Goal: Task Accomplishment & Management: Complete application form

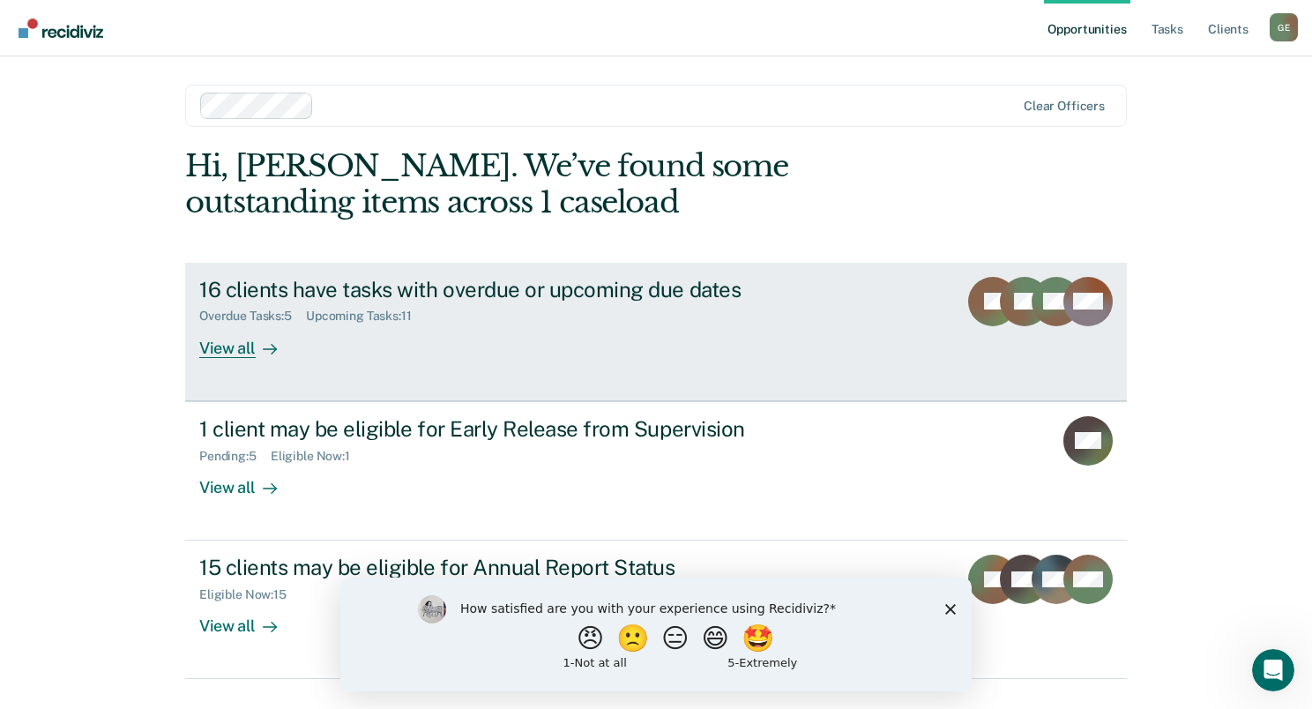
click at [475, 282] on div "16 clients have tasks with overdue or upcoming due dates" at bounding box center [508, 290] width 619 height 26
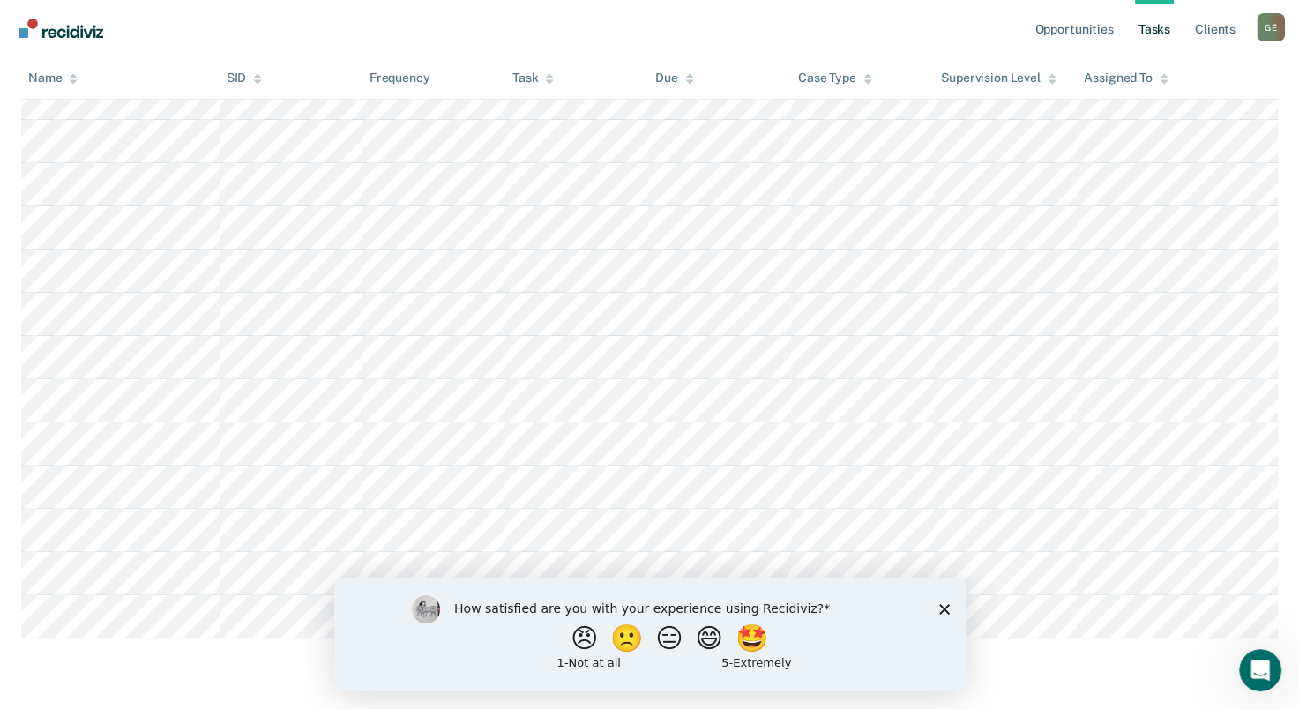
scroll to position [473, 0]
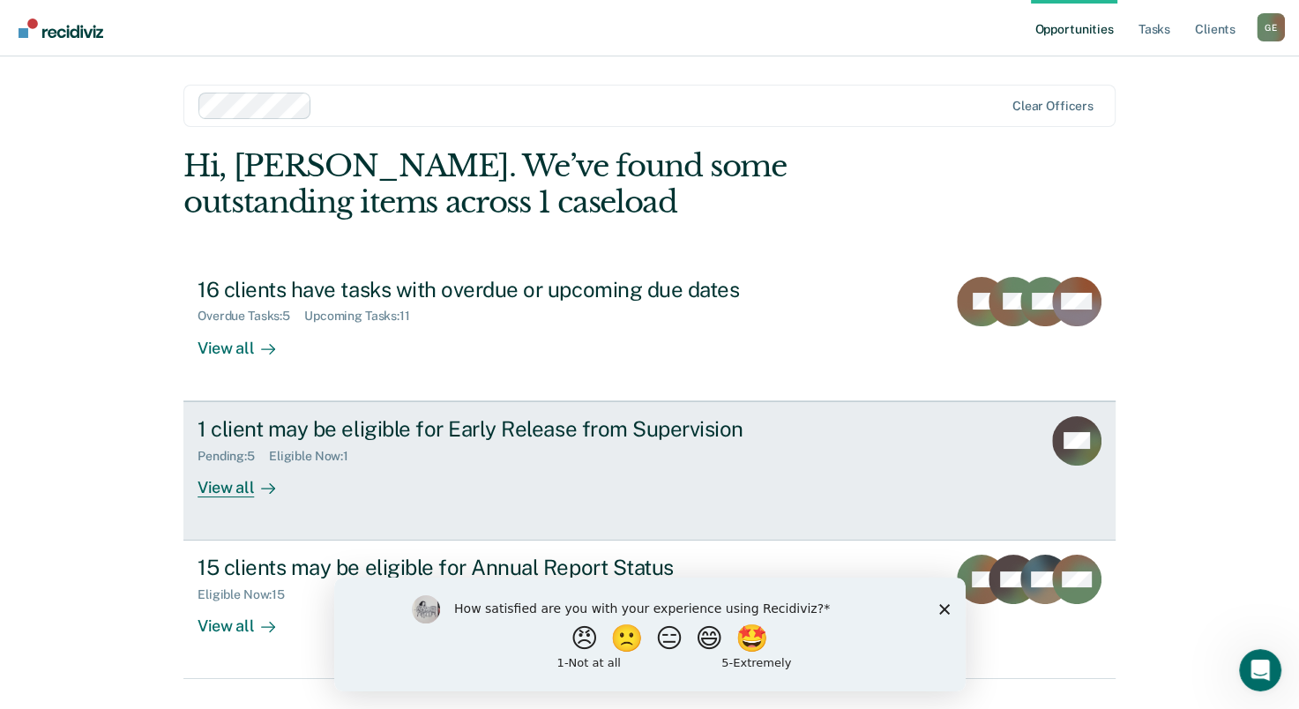
click at [222, 492] on div "View all" at bounding box center [246, 480] width 99 height 34
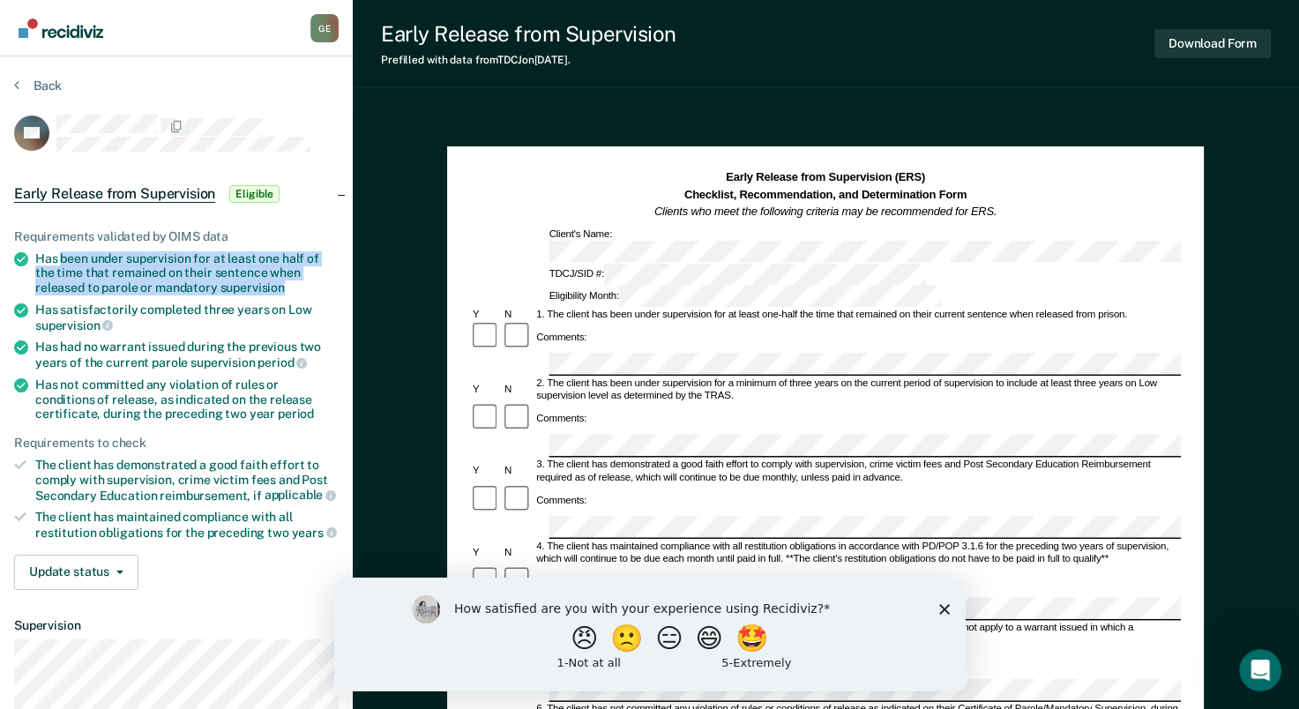
drag, startPoint x: 60, startPoint y: 252, endPoint x: 281, endPoint y: 286, distance: 223.8
click at [281, 286] on div "Has been under supervision for at least one half of the time that remained on t…" at bounding box center [186, 273] width 303 height 44
drag, startPoint x: 281, startPoint y: 286, endPoint x: 249, endPoint y: 275, distance: 34.3
copy div "been under supervision for at least one half of the time that remained on their…"
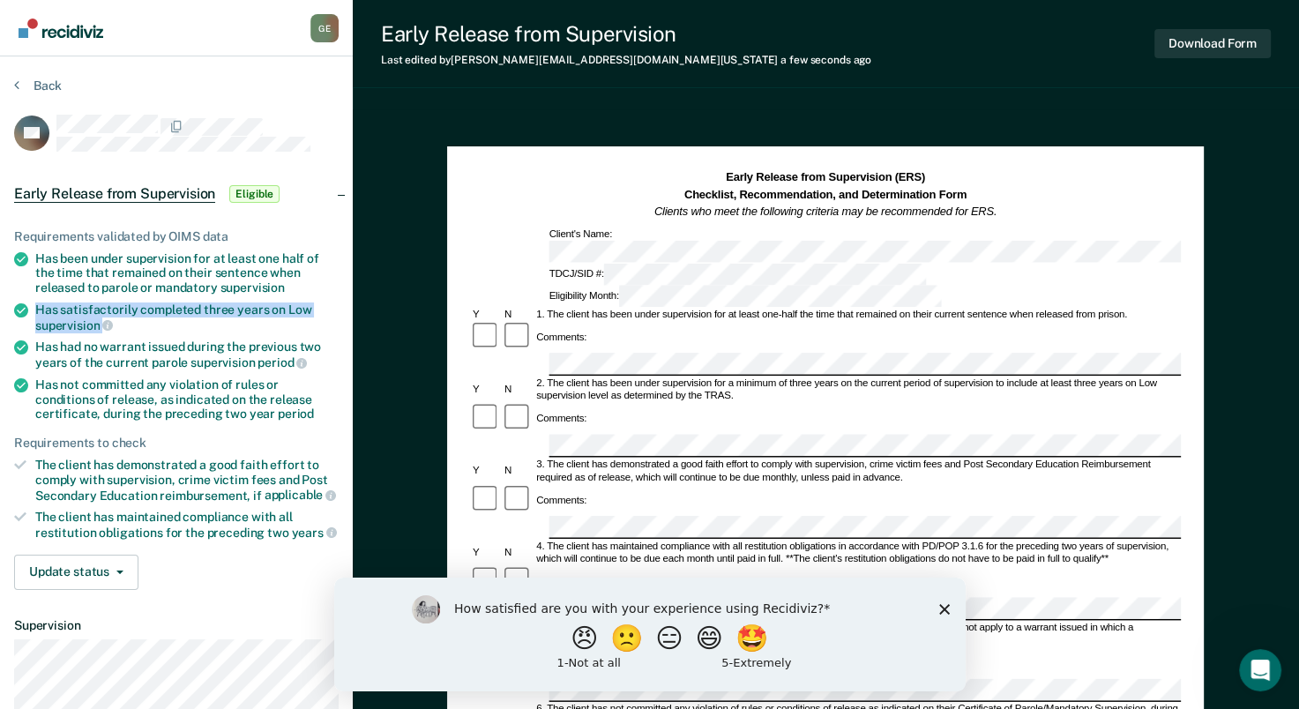
drag, startPoint x: 35, startPoint y: 303, endPoint x: 123, endPoint y: 324, distance: 90.5
click at [123, 324] on div "Has satisfactorily completed three years on Low supervision" at bounding box center [186, 317] width 303 height 30
drag, startPoint x: 123, startPoint y: 324, endPoint x: 85, endPoint y: 312, distance: 40.4
click at [85, 312] on div "Has satisfactorily completed three years on Low supervision" at bounding box center [186, 317] width 303 height 30
click at [82, 312] on div "Has satisfactorily completed three years on Low supervision" at bounding box center [186, 317] width 303 height 30
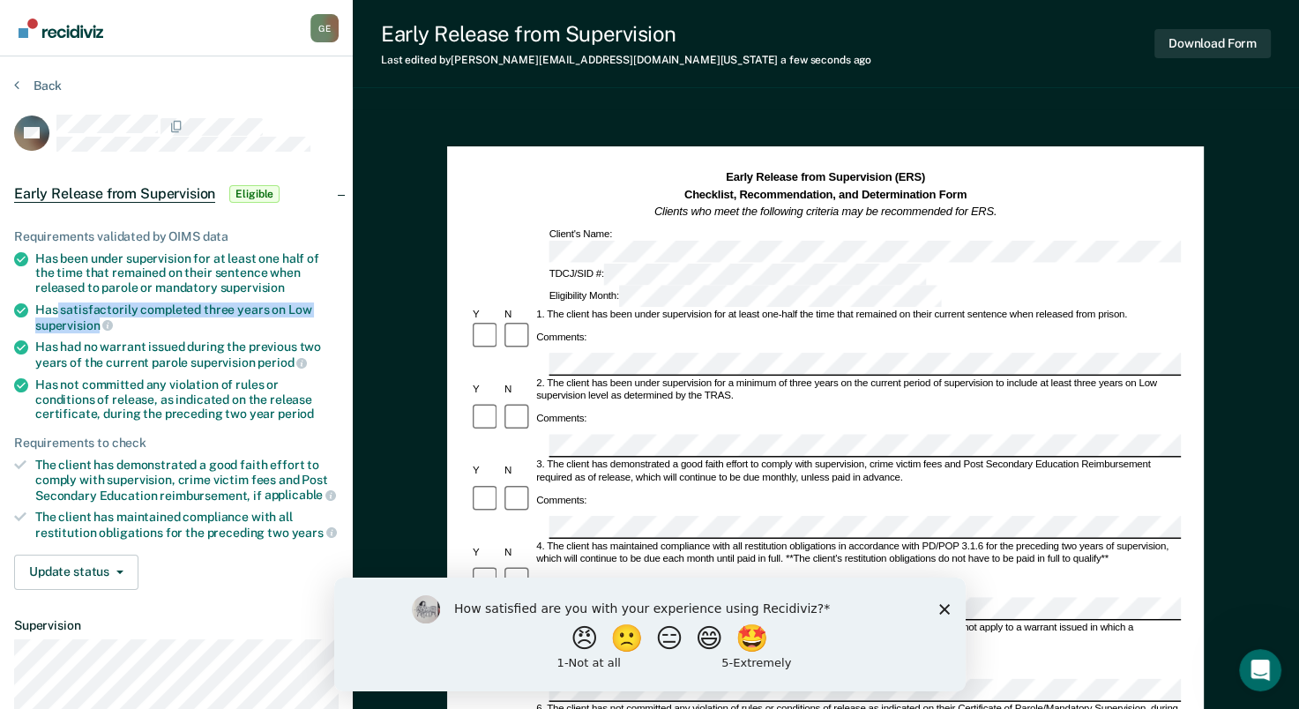
drag, startPoint x: 58, startPoint y: 303, endPoint x: 98, endPoint y: 322, distance: 43.8
click at [98, 322] on div "Has satisfactorily completed three years on Low supervision" at bounding box center [186, 317] width 303 height 30
drag, startPoint x: 98, startPoint y: 322, endPoint x: 84, endPoint y: 309, distance: 18.7
copy div "satisfactorily completed three years on Low supervision"
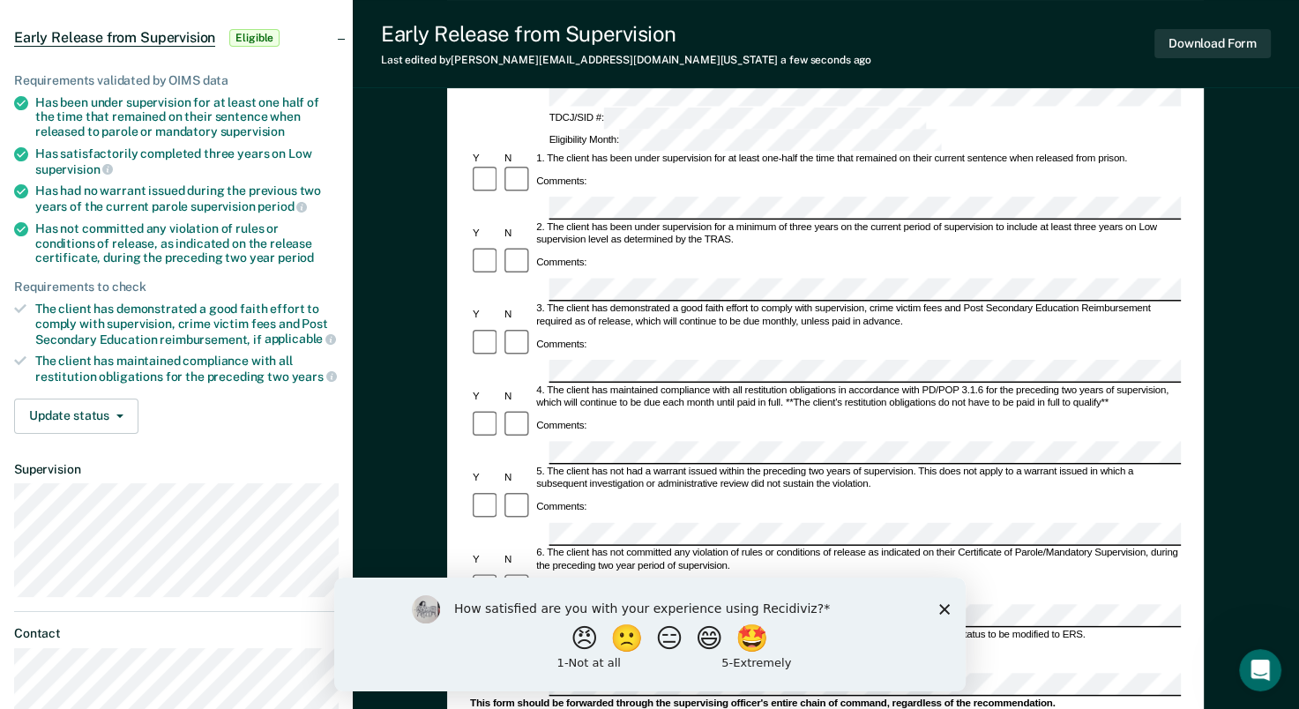
scroll to position [176, 0]
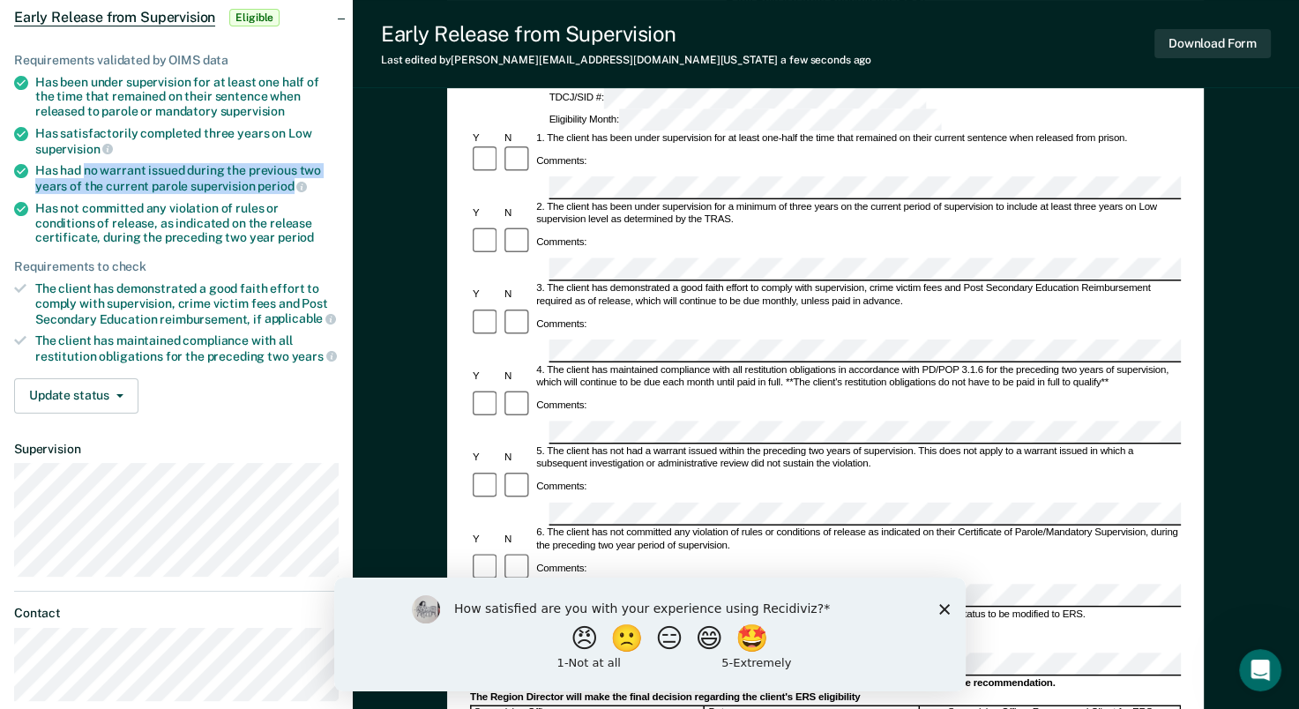
drag, startPoint x: 85, startPoint y: 166, endPoint x: 288, endPoint y: 183, distance: 204.4
click at [288, 183] on div "Has had no warrant issued during the previous two years of the current parole s…" at bounding box center [186, 178] width 303 height 30
drag, startPoint x: 288, startPoint y: 183, endPoint x: 268, endPoint y: 183, distance: 20.3
copy div "no warrant issued during the previous two years of the current parole supervisi…"
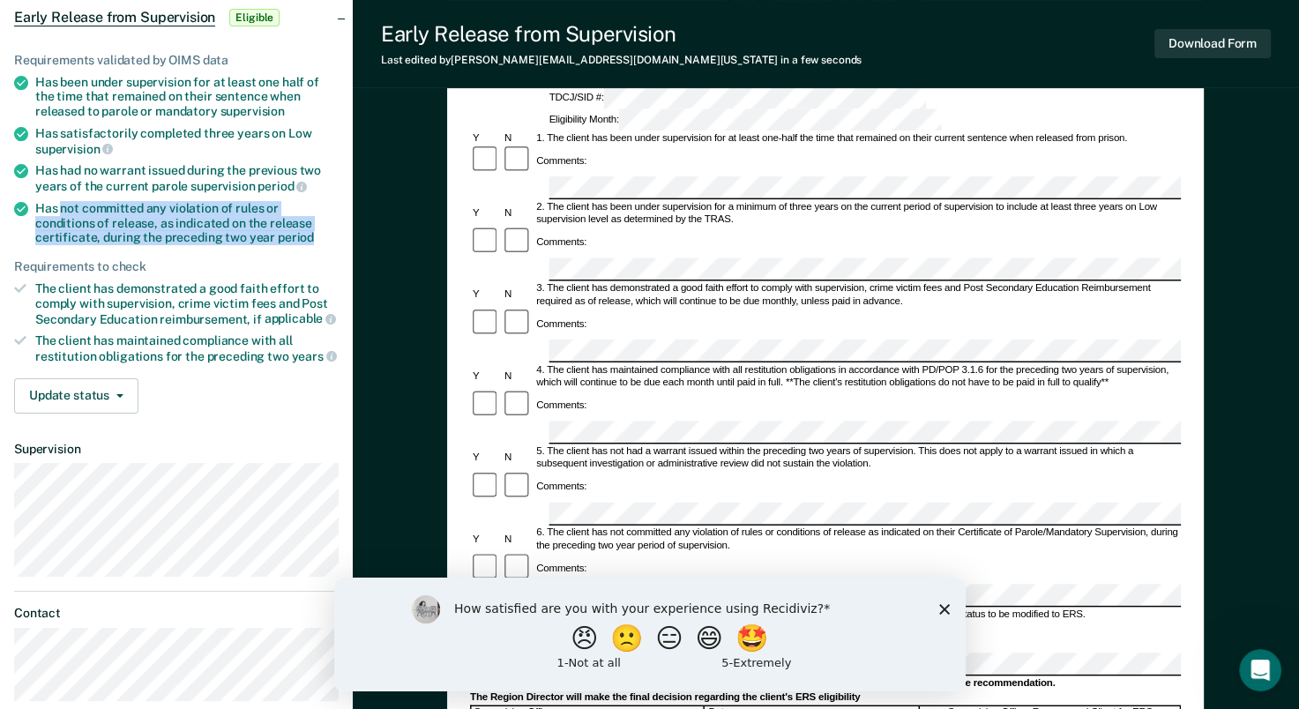
drag, startPoint x: 60, startPoint y: 201, endPoint x: 283, endPoint y: 227, distance: 224.5
click at [283, 227] on div "Has not committed any violation of rules or conditions of release, as indicated…" at bounding box center [186, 223] width 303 height 44
drag, startPoint x: 283, startPoint y: 227, endPoint x: 201, endPoint y: 213, distance: 83.1
copy div "not committed any violation of rules or conditions of release, as indicated on …"
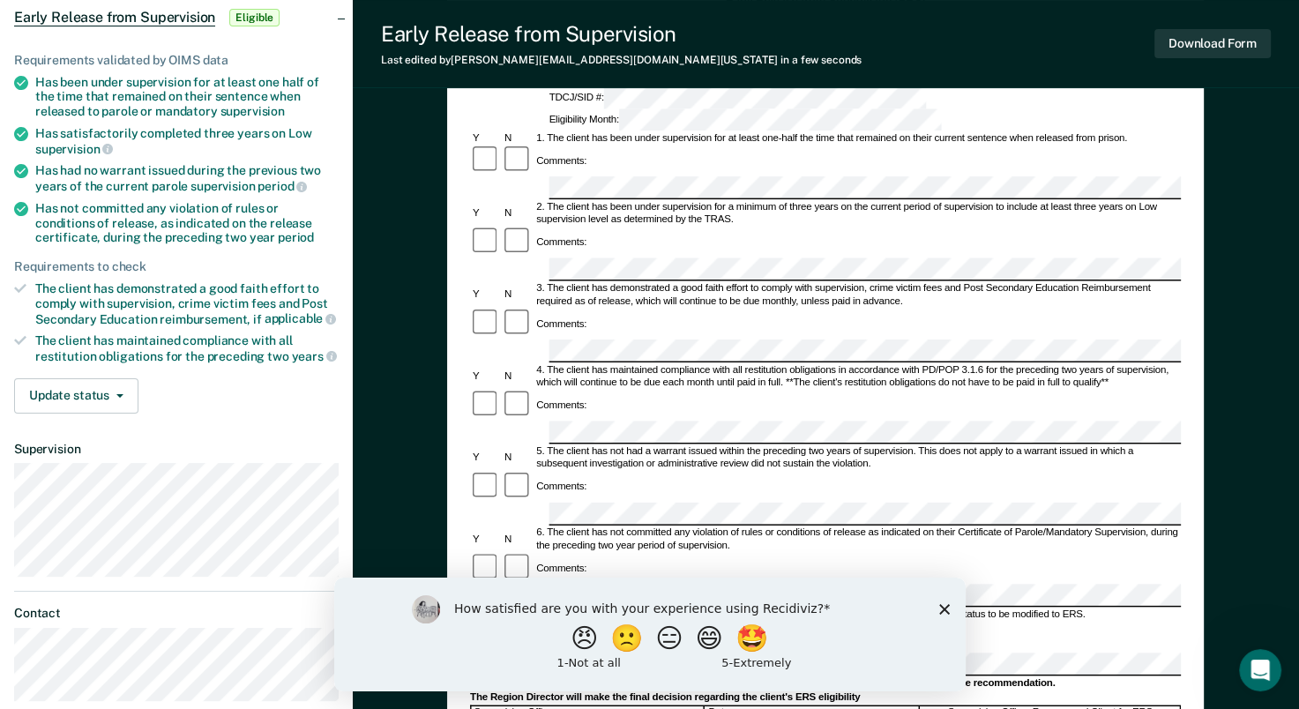
click at [571, 622] on div "Comments:" at bounding box center [825, 638] width 711 height 32
click at [947, 609] on icon "Close survey" at bounding box center [943, 608] width 11 height 11
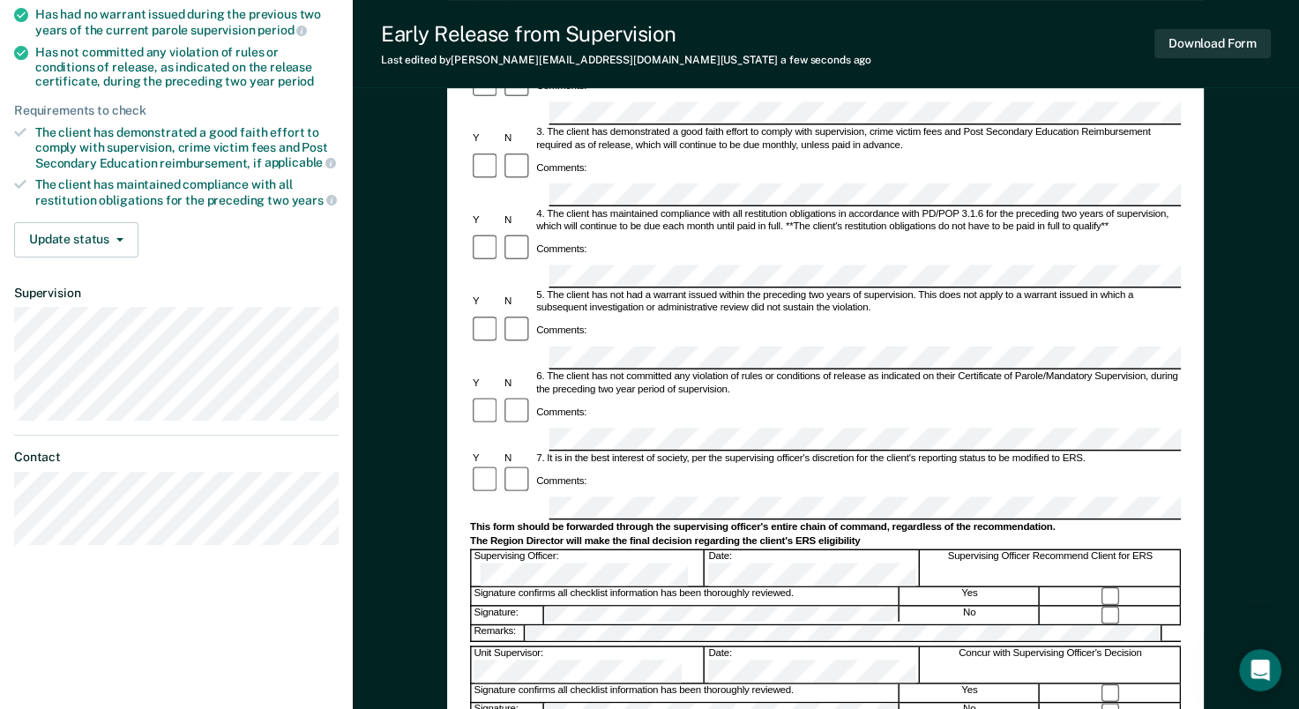
scroll to position [353, 0]
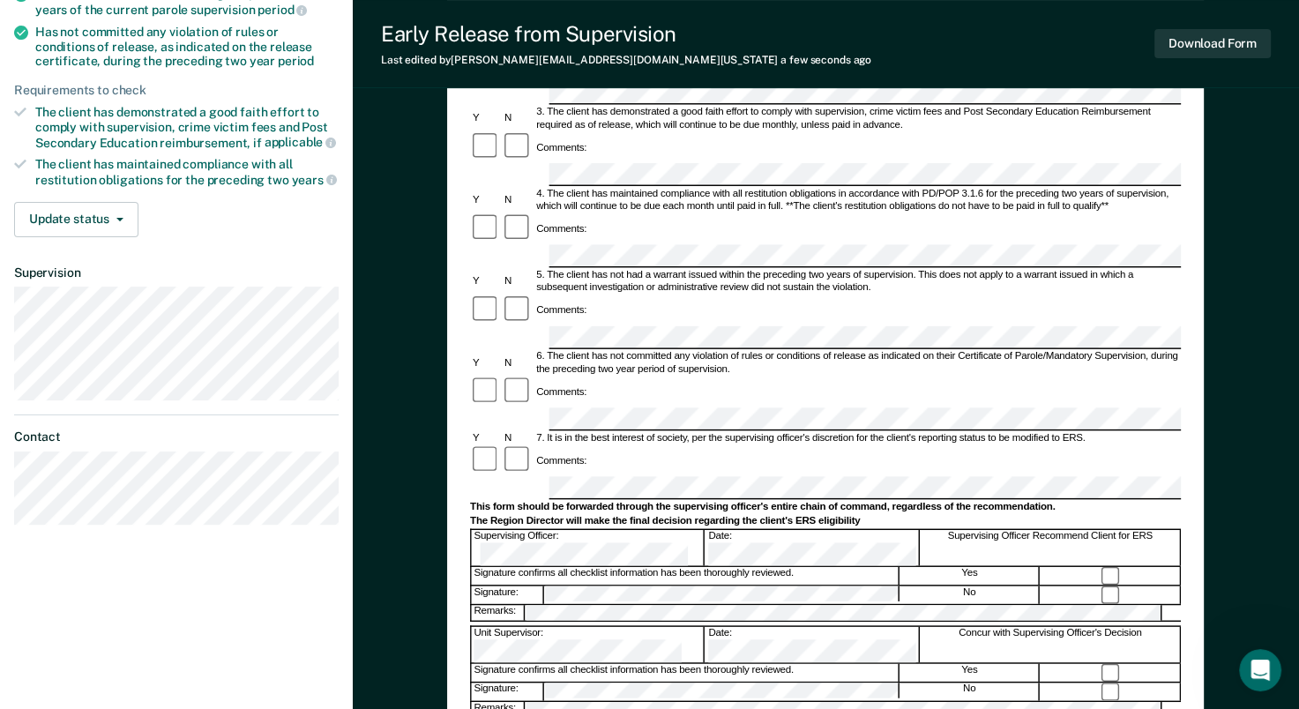
click at [1213, 47] on button "Download Form" at bounding box center [1212, 43] width 116 height 29
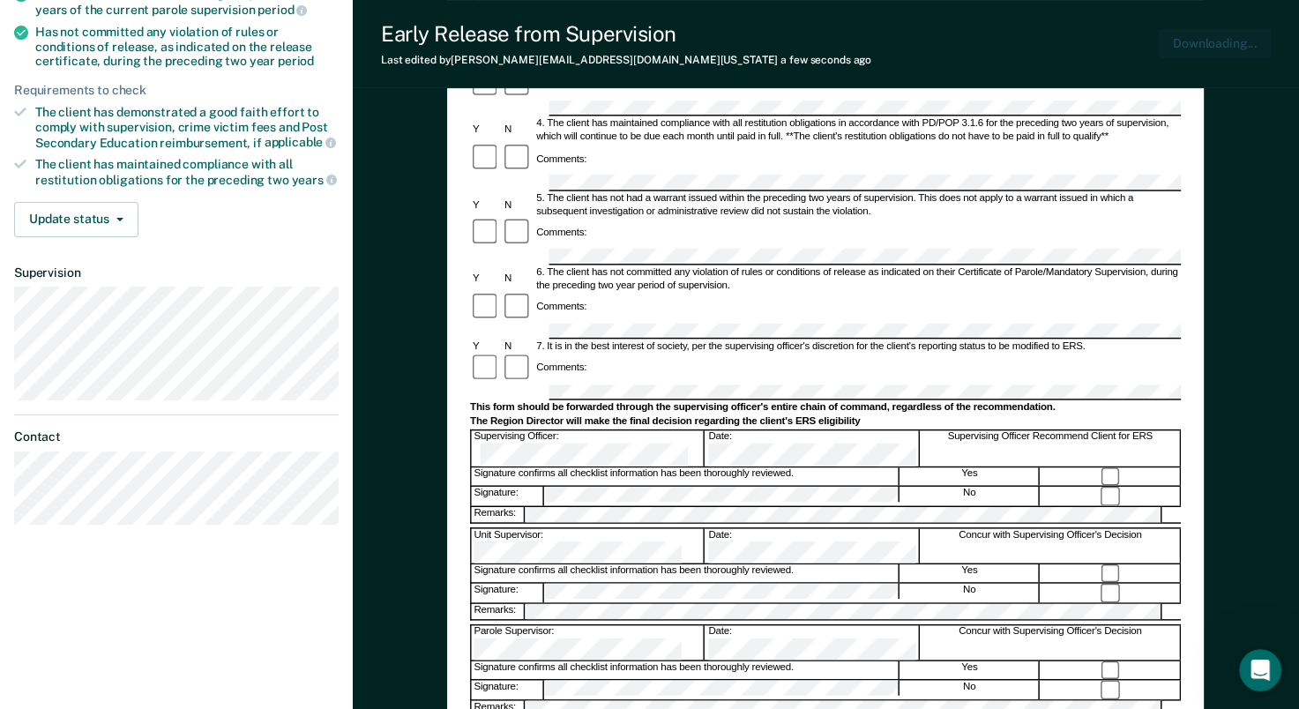
scroll to position [0, 0]
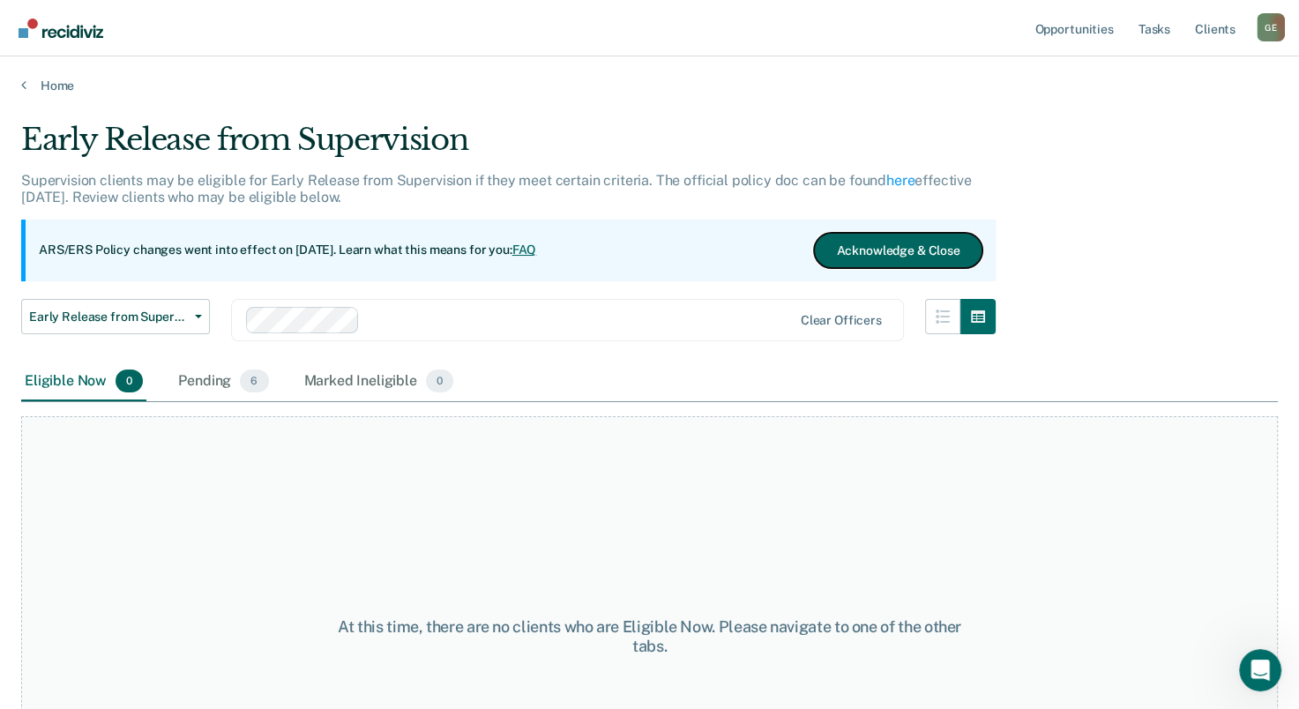
click at [910, 247] on button "Acknowledge & Close" at bounding box center [898, 250] width 168 height 35
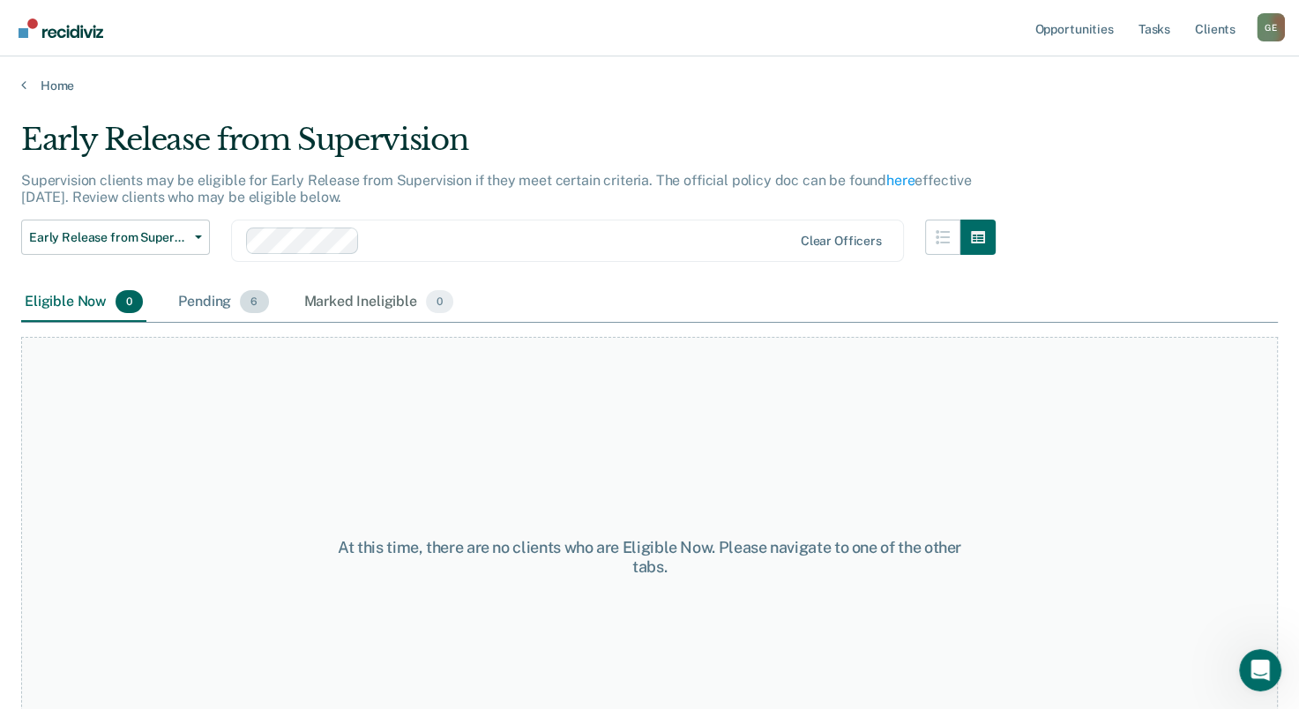
click at [203, 298] on div "Pending 6" at bounding box center [223, 302] width 97 height 39
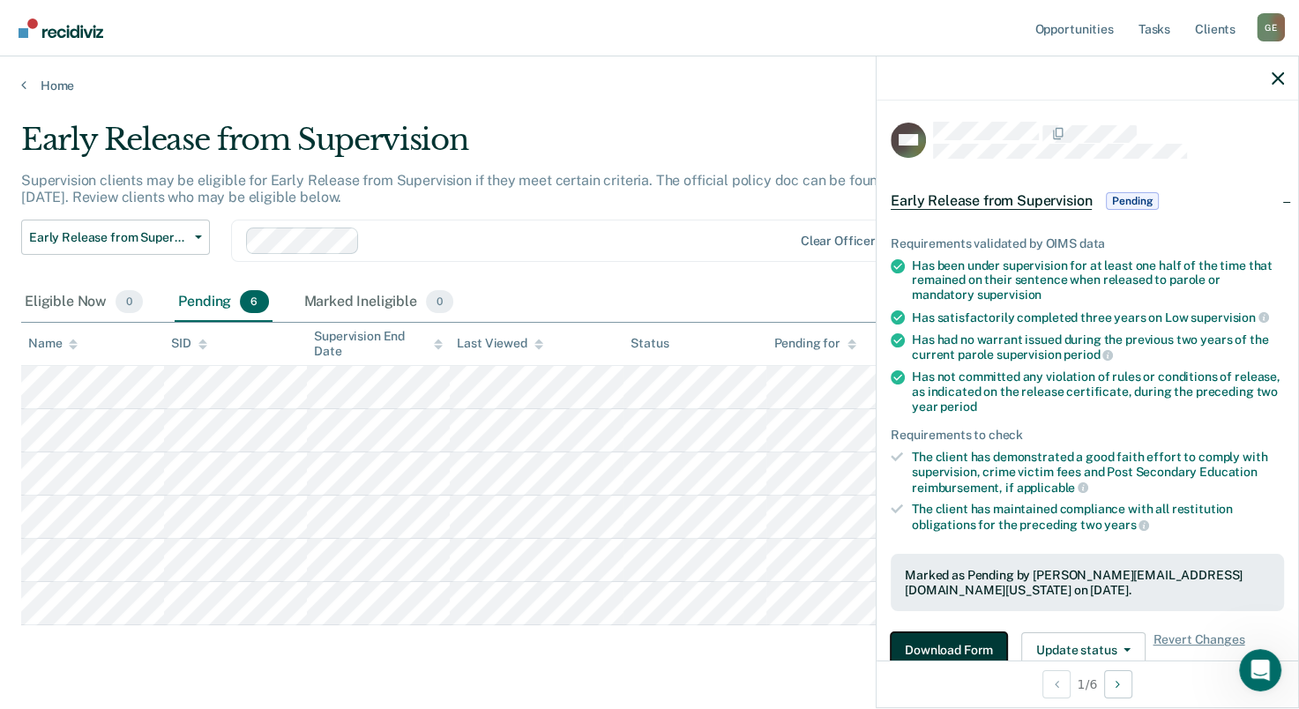
click at [970, 638] on button "Download Form" at bounding box center [948, 649] width 116 height 35
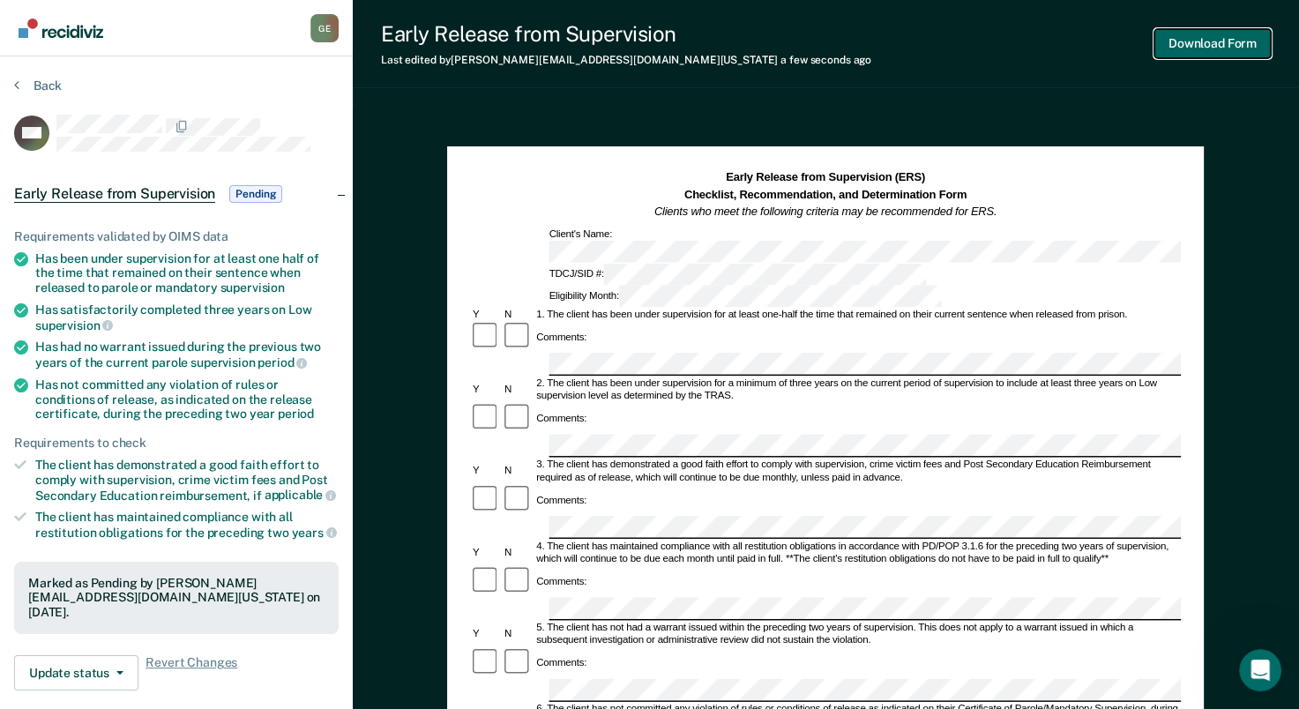
click at [1221, 43] on button "Download Form" at bounding box center [1212, 43] width 116 height 29
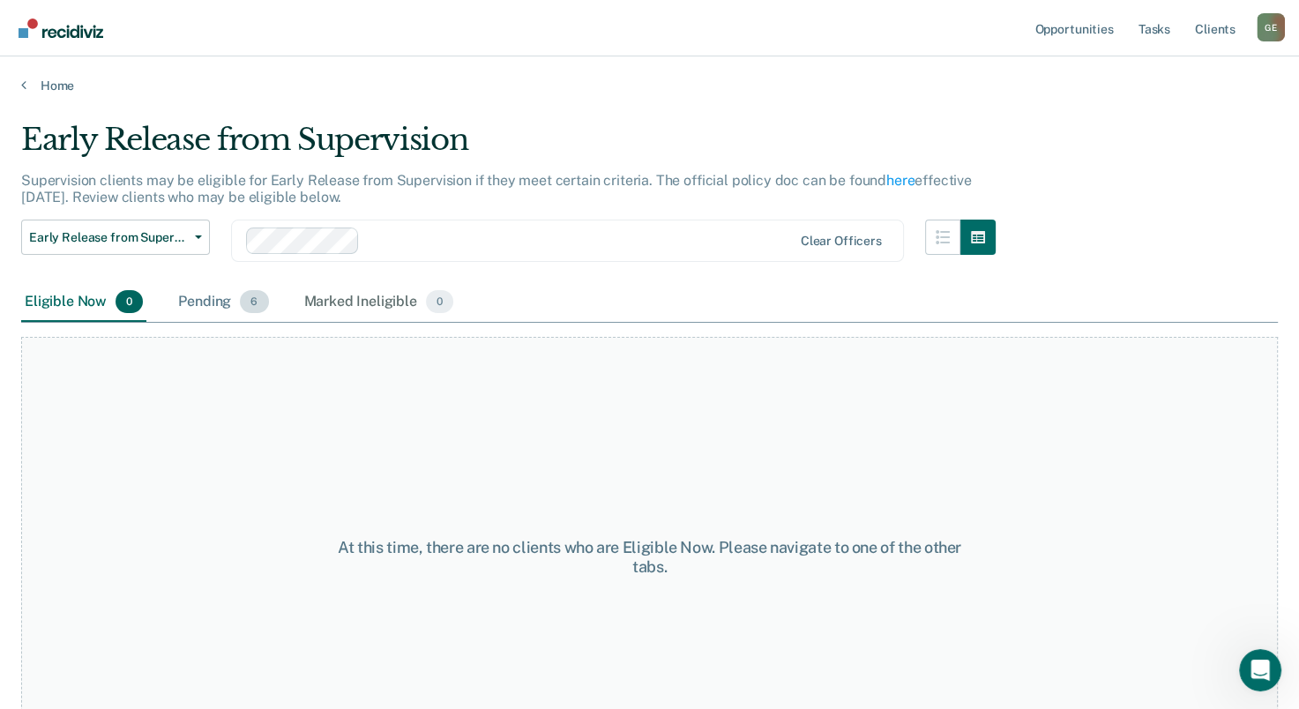
click at [208, 302] on div "Pending 6" at bounding box center [223, 302] width 97 height 39
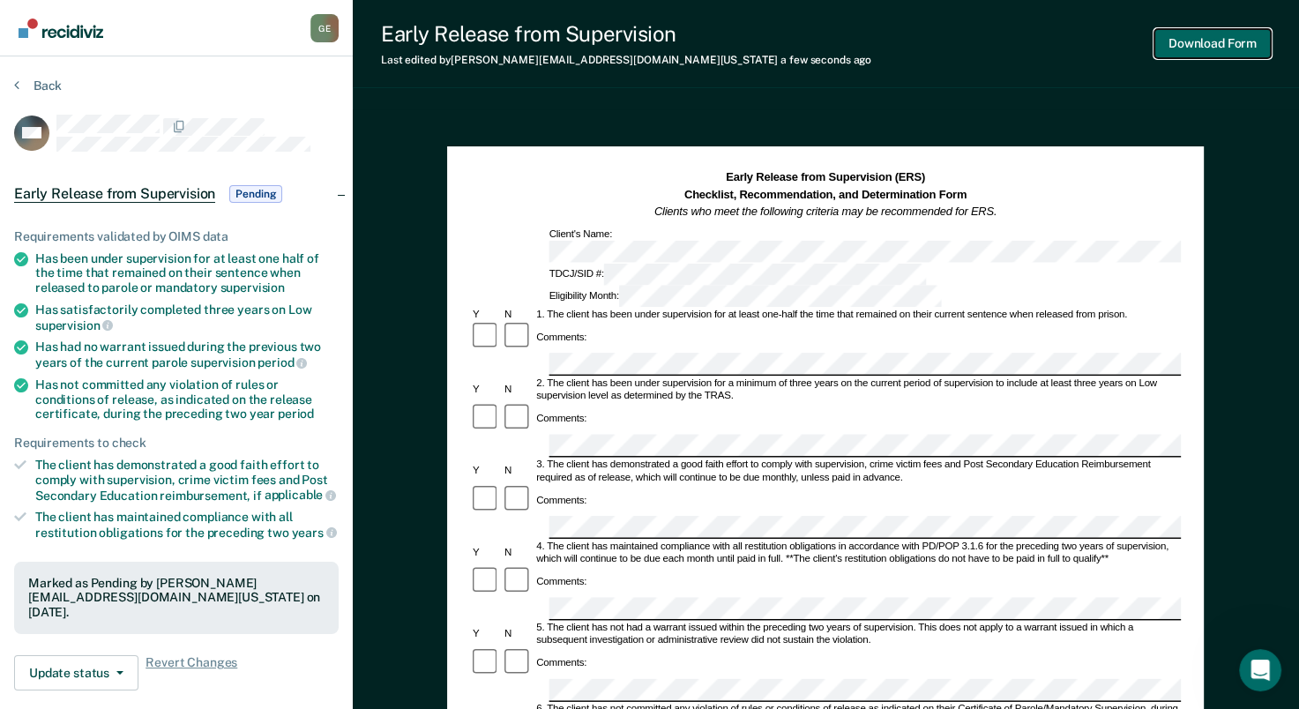
click at [1214, 45] on button "Download Form" at bounding box center [1212, 43] width 116 height 29
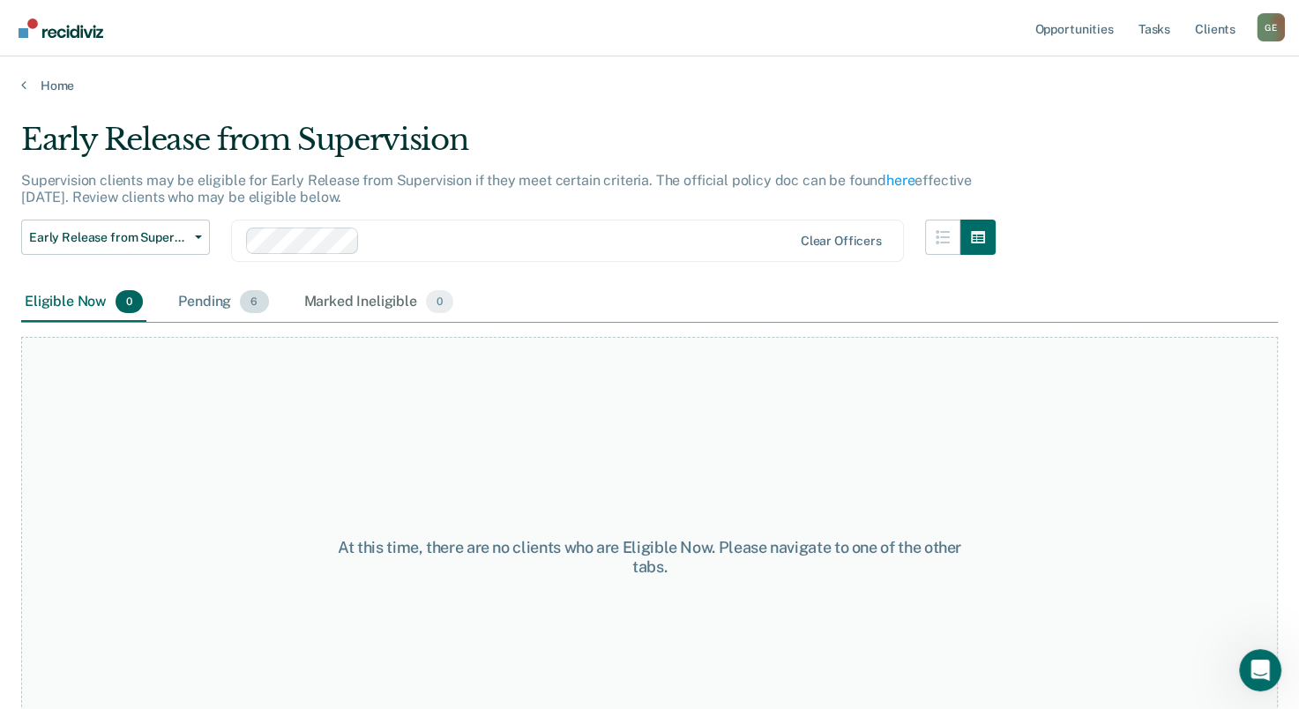
click at [216, 298] on div "Pending 6" at bounding box center [223, 302] width 97 height 39
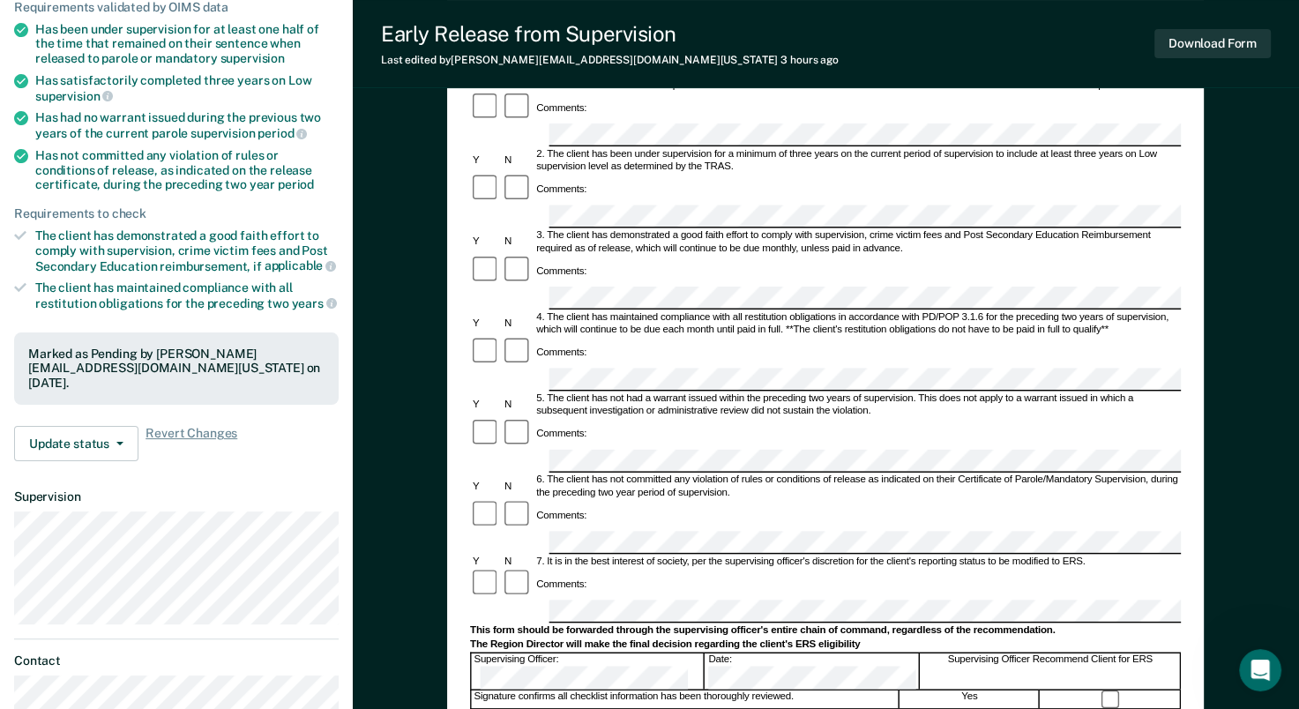
scroll to position [264, 0]
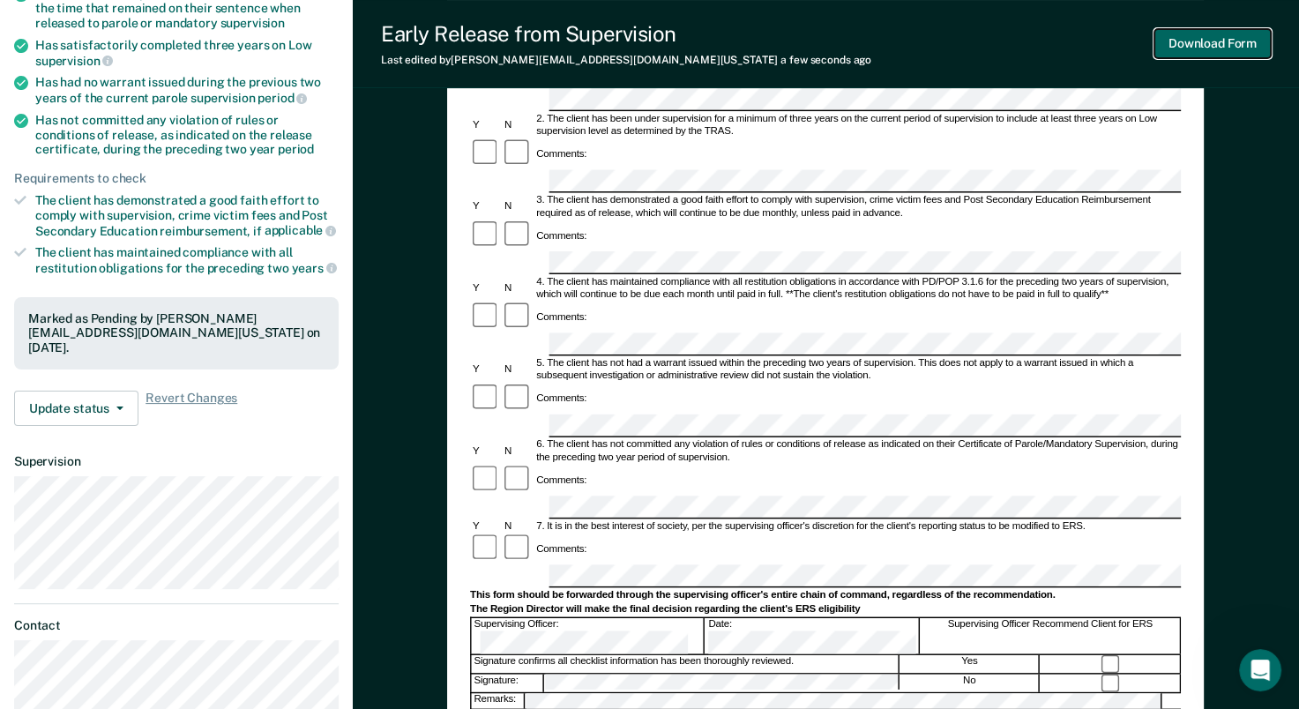
click at [1224, 41] on button "Download Form" at bounding box center [1212, 43] width 116 height 29
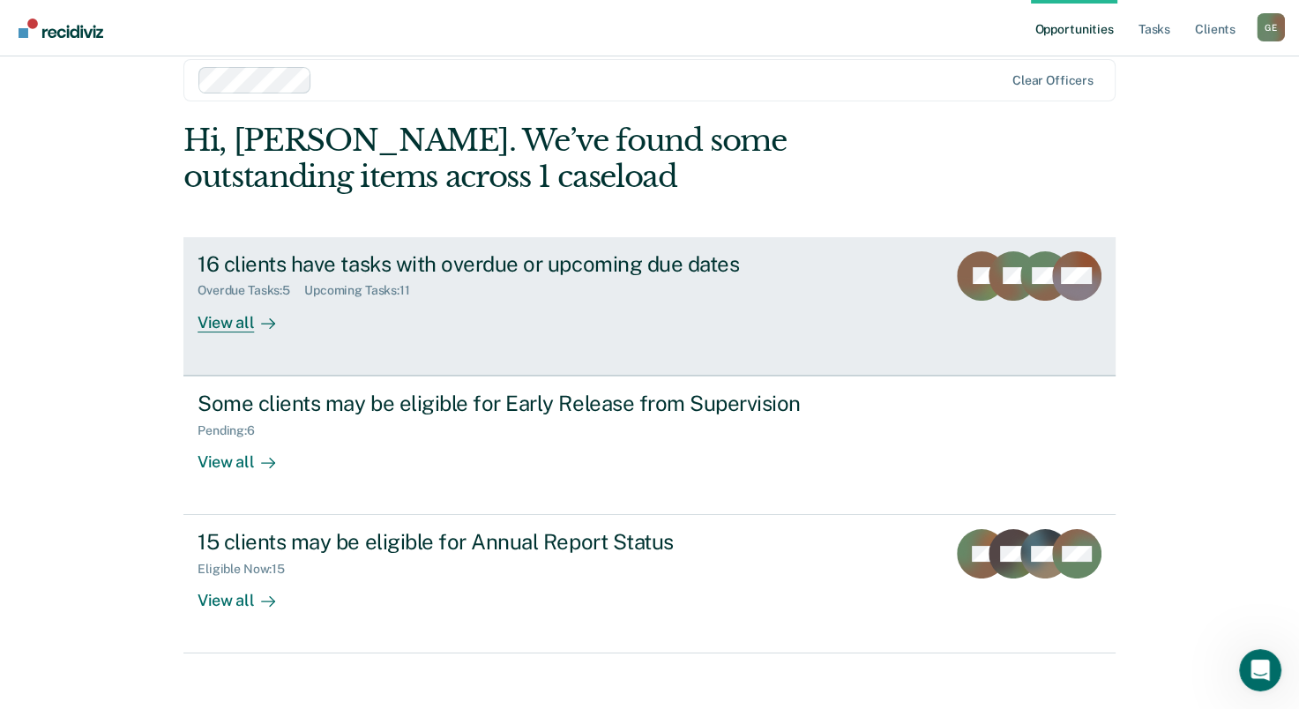
scroll to position [40, 0]
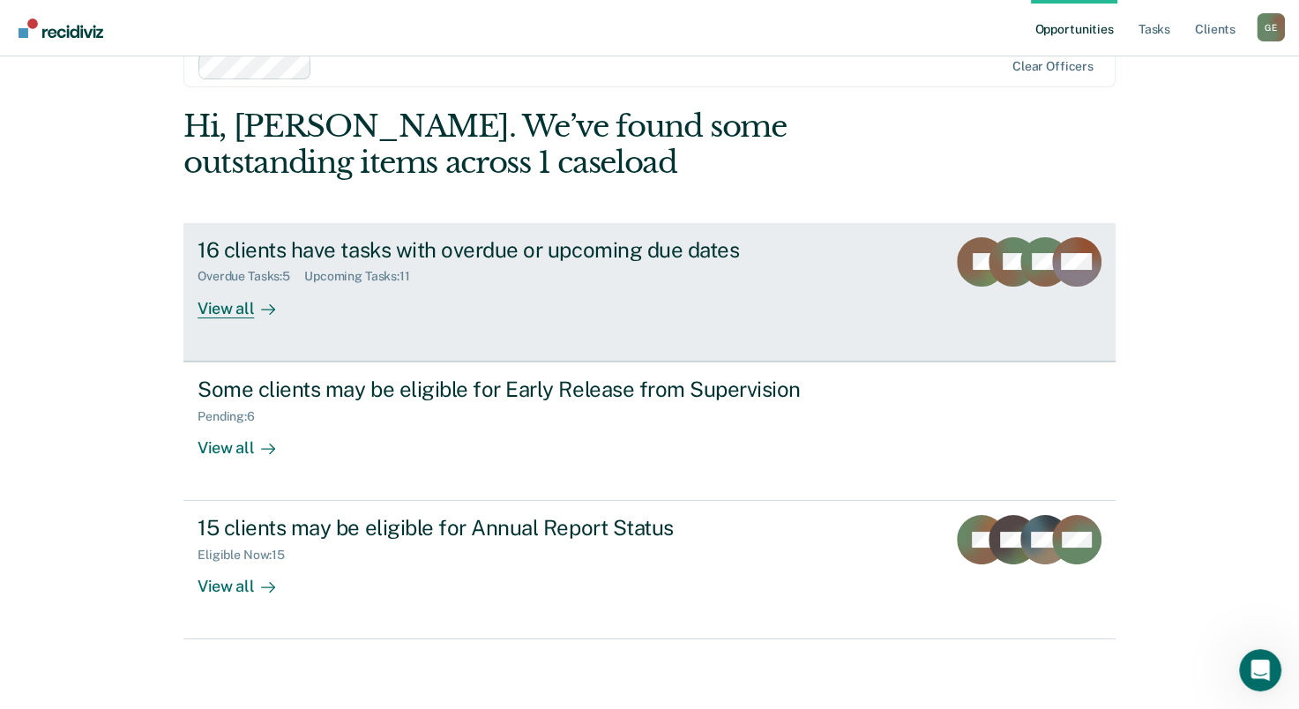
click at [229, 313] on div "View all" at bounding box center [246, 301] width 99 height 34
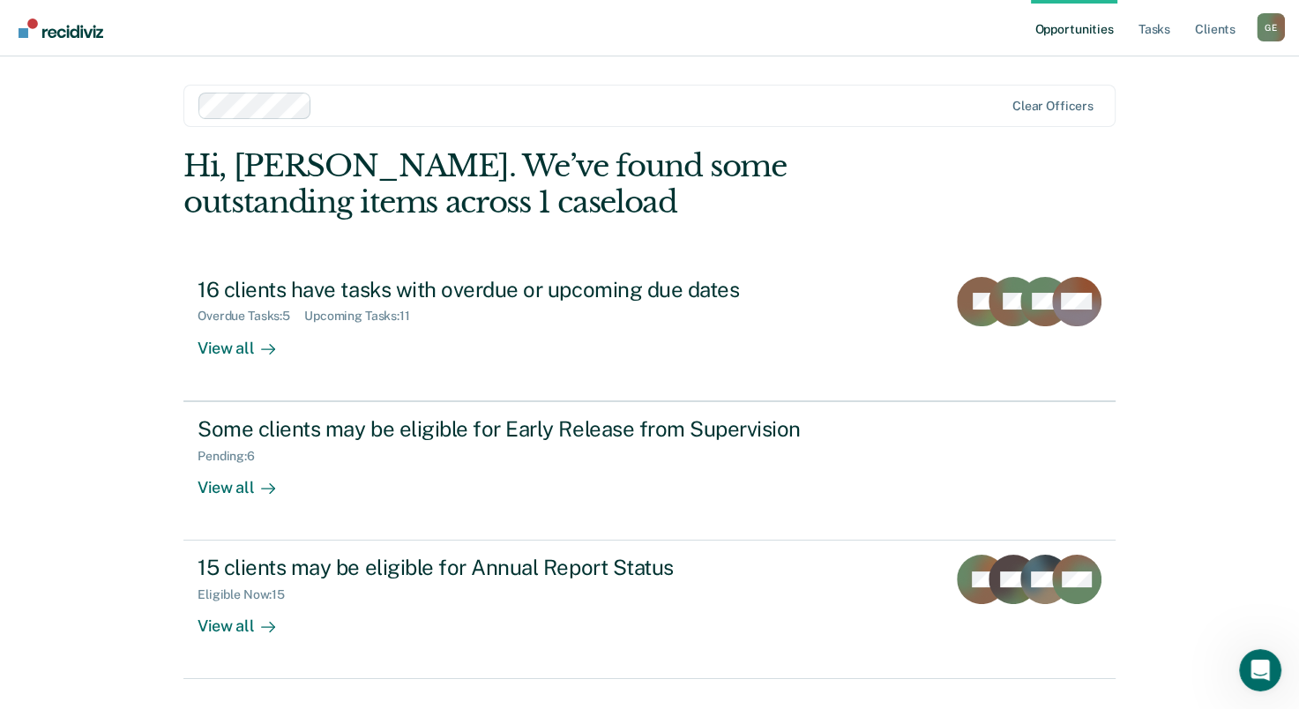
scroll to position [40, 0]
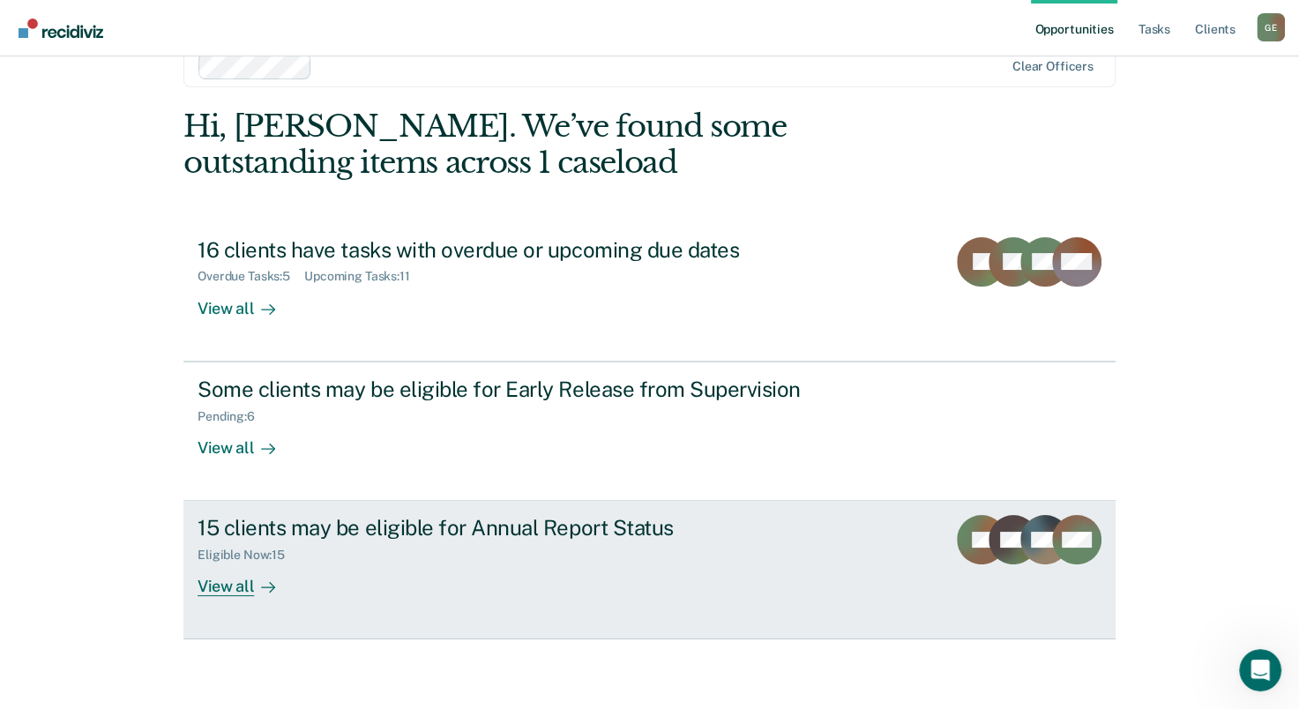
click at [210, 585] on div "View all" at bounding box center [246, 579] width 99 height 34
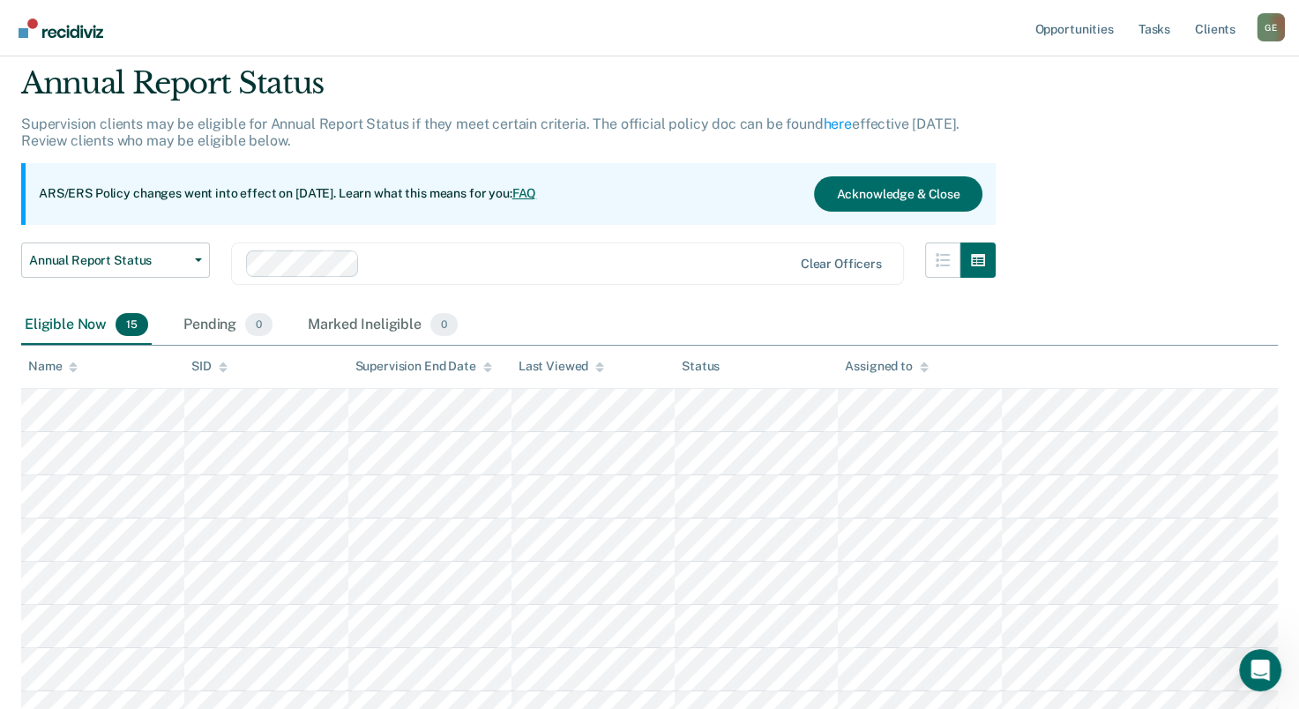
scroll to position [88, 0]
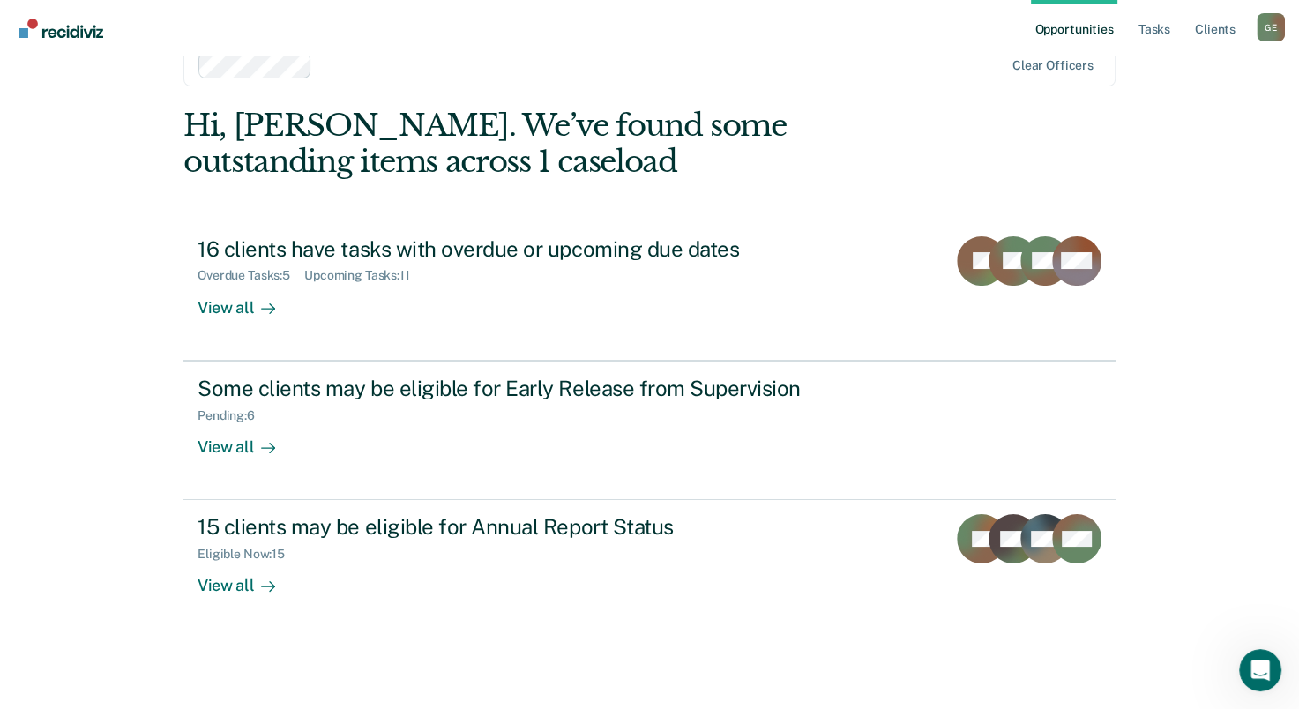
scroll to position [40, 0]
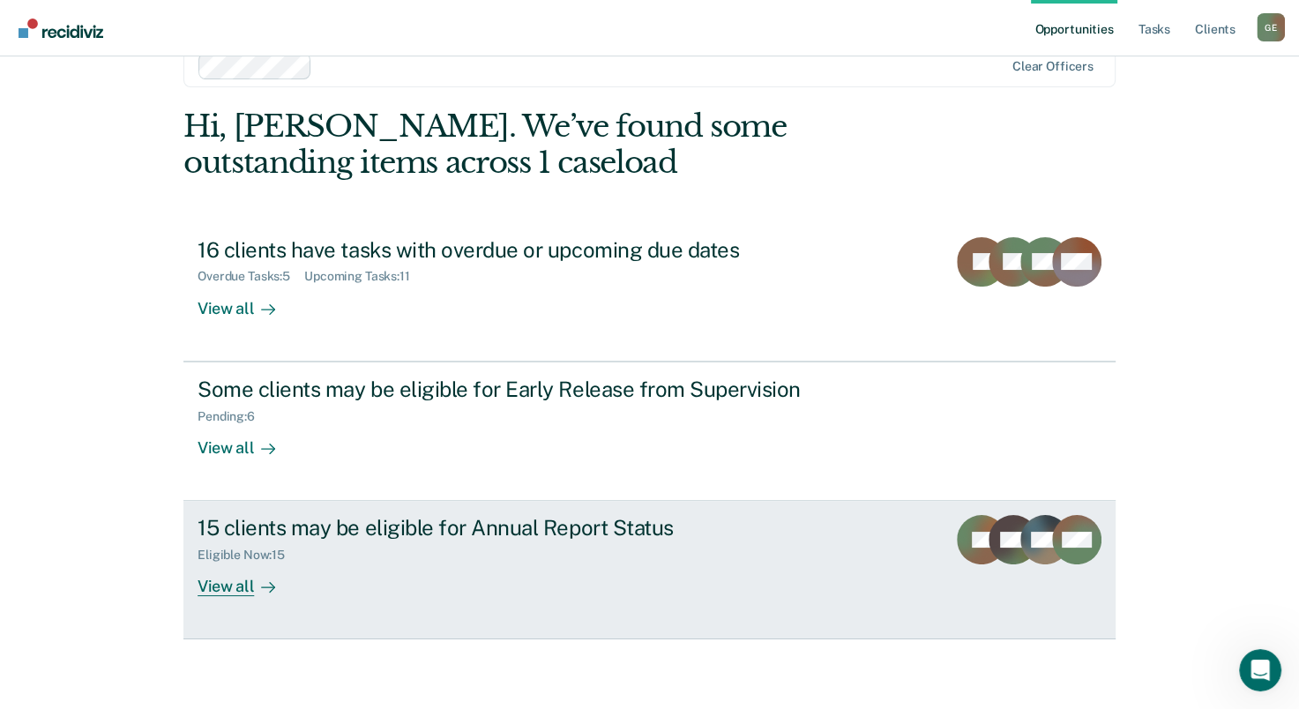
click at [243, 585] on div "View all" at bounding box center [246, 579] width 99 height 34
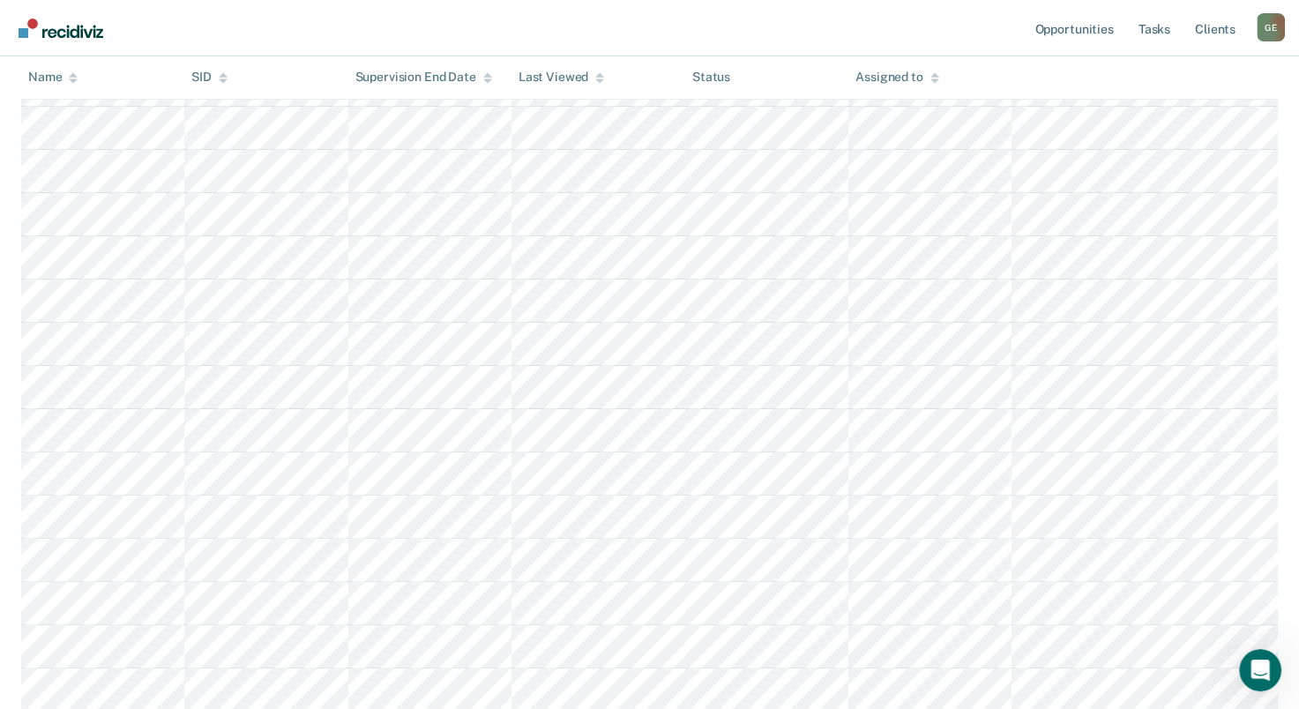
scroll to position [157, 0]
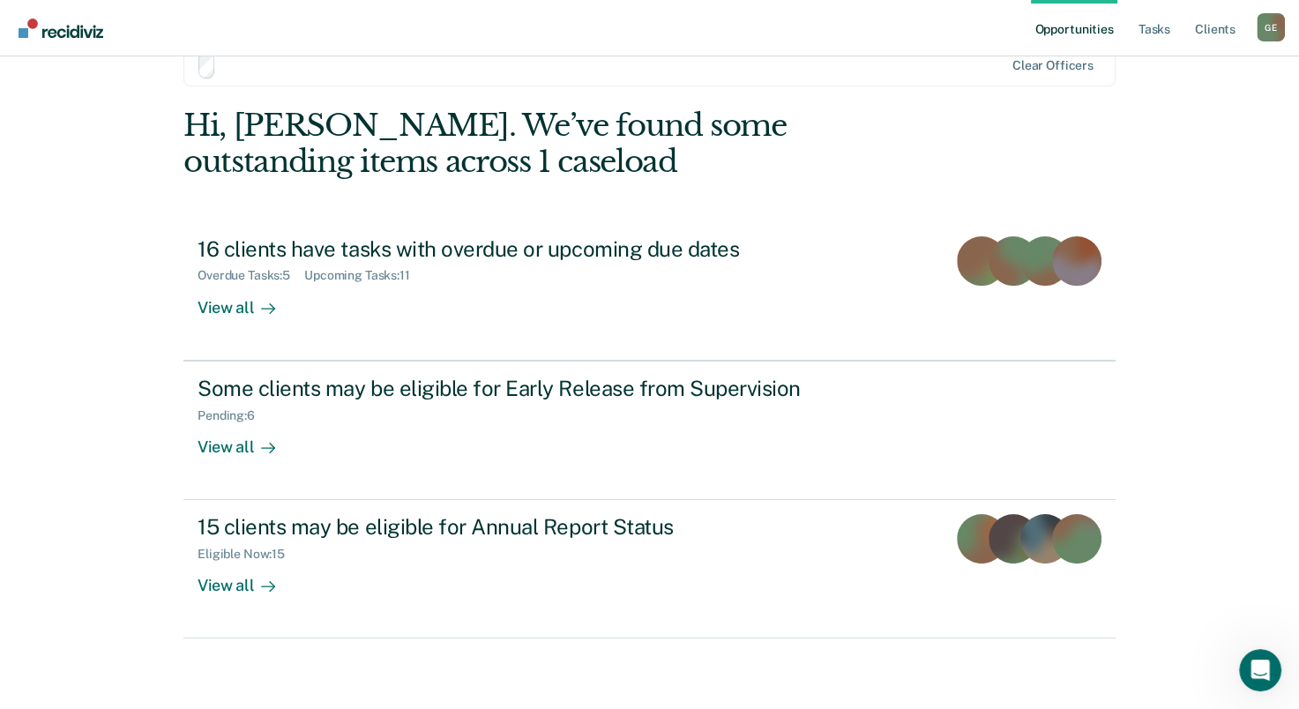
scroll to position [40, 0]
